Goal: Information Seeking & Learning: Learn about a topic

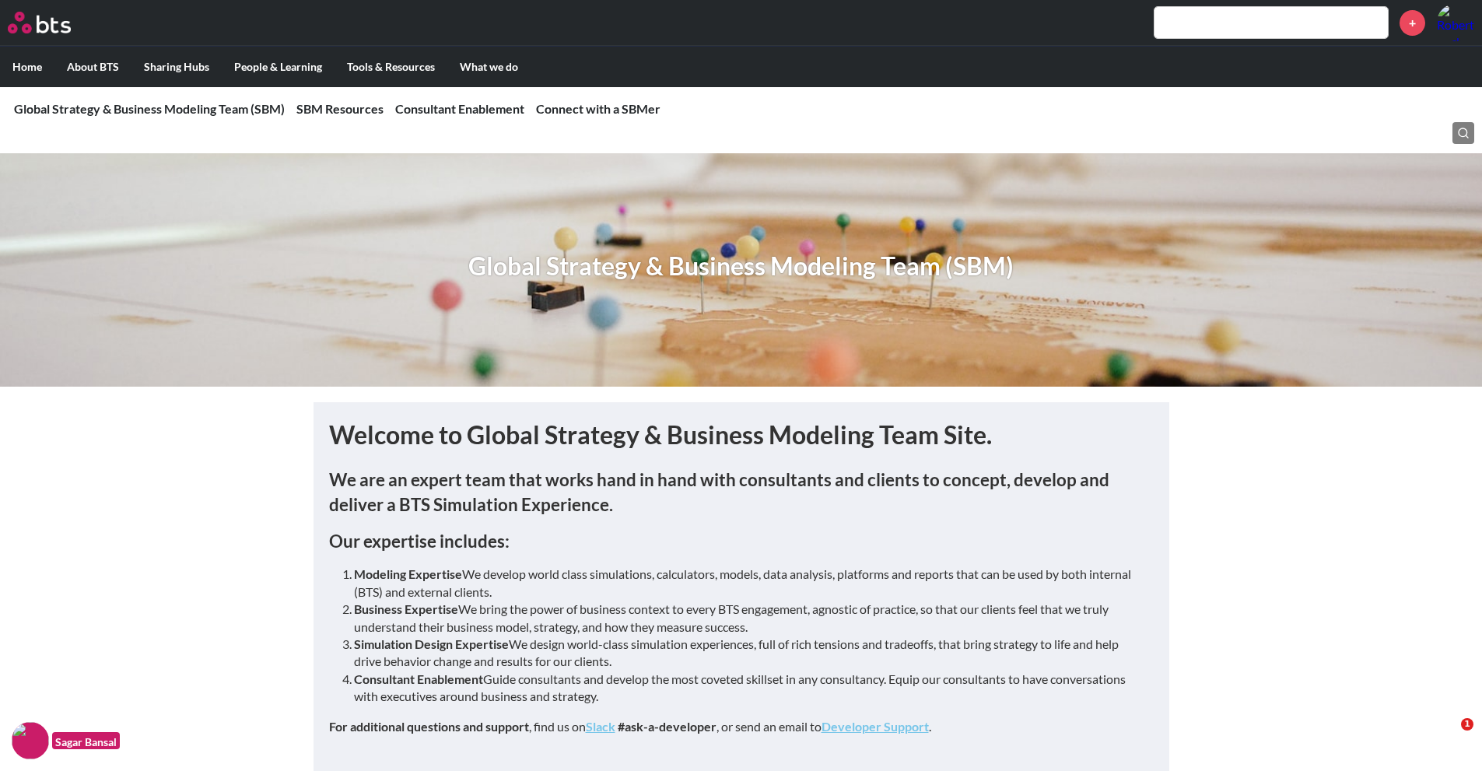
click at [1281, 39] on div "+" at bounding box center [787, 22] width 1375 height 37
click at [1249, 28] on input "text" at bounding box center [1271, 22] width 233 height 31
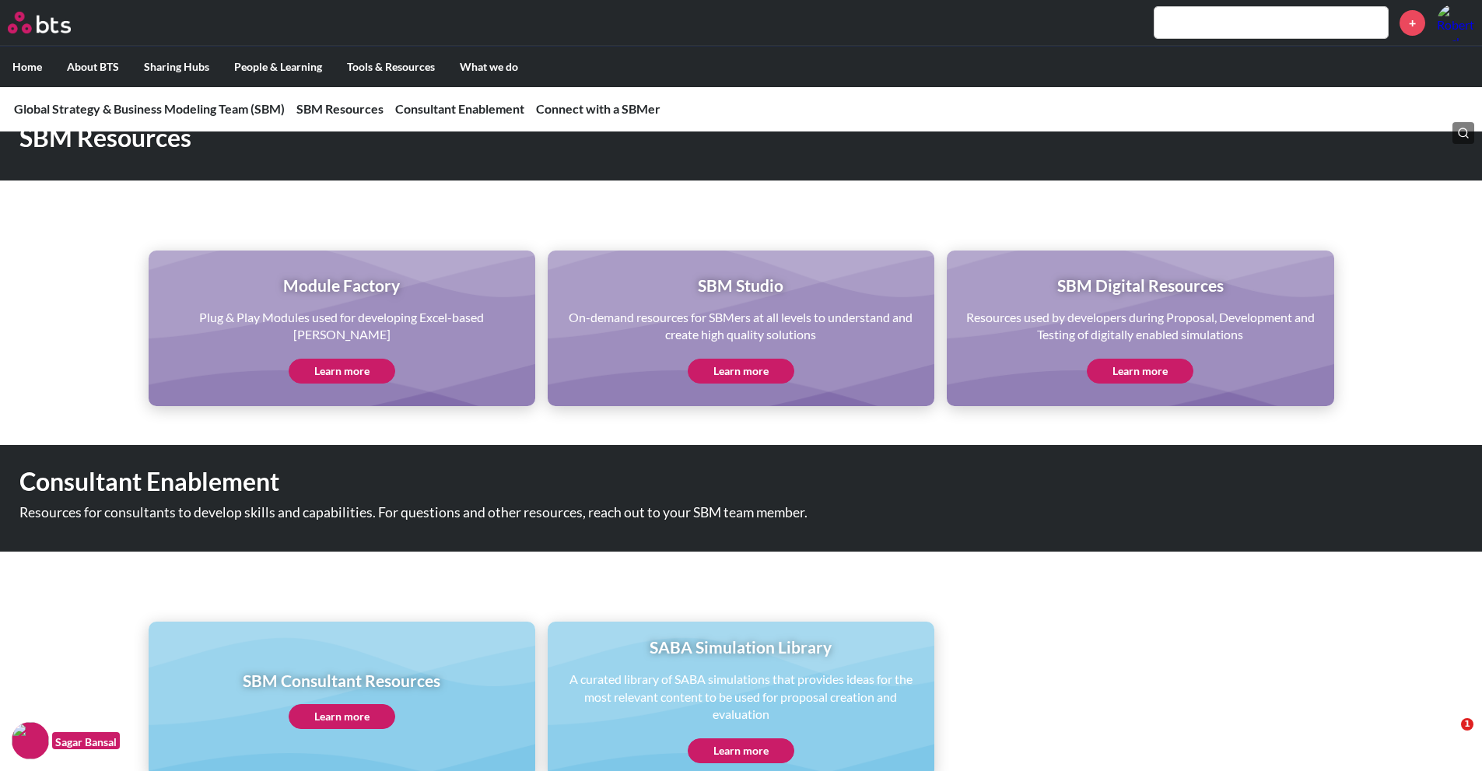
scroll to position [763, 0]
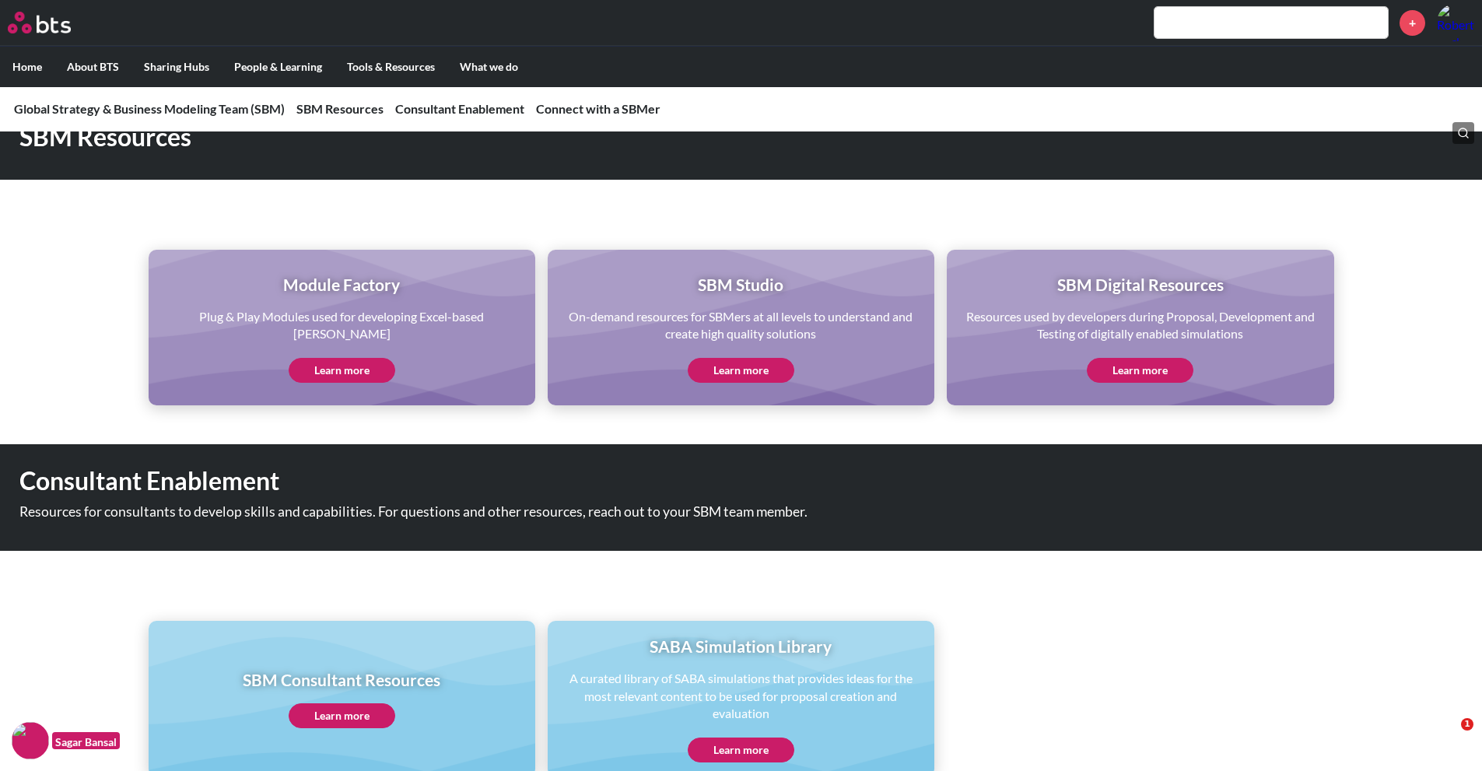
click at [742, 367] on link "Learn more" at bounding box center [741, 370] width 107 height 25
click at [362, 358] on link "Learn more" at bounding box center [342, 370] width 107 height 25
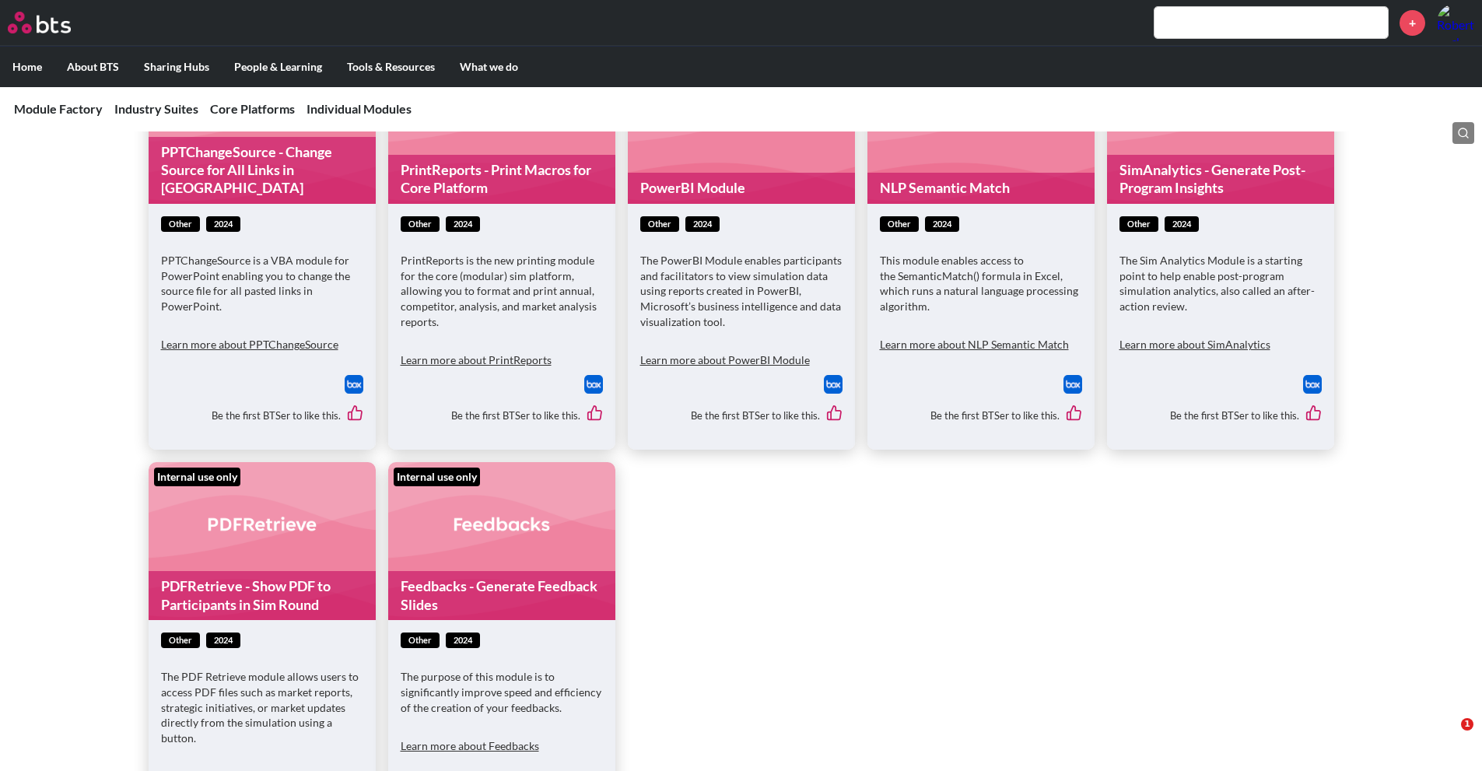
scroll to position [9106, 0]
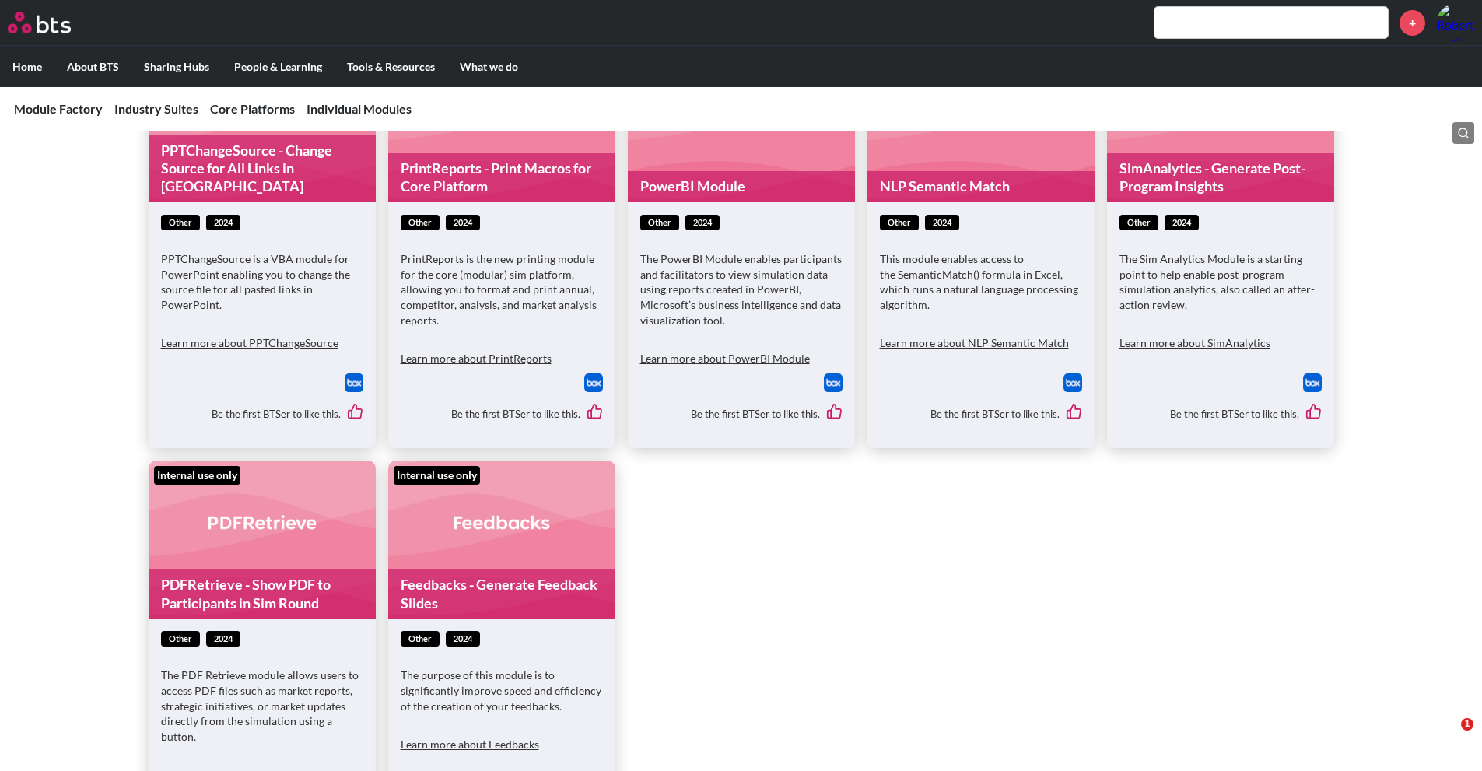
click at [479, 570] on link "Feedbacks - Generate Feedback Slides" at bounding box center [501, 594] width 227 height 49
